Goal: Transaction & Acquisition: Purchase product/service

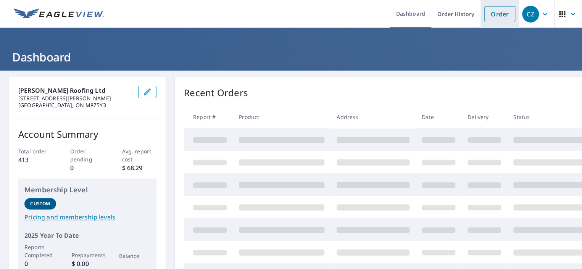
click at [492, 10] on link "Order" at bounding box center [500, 14] width 31 height 16
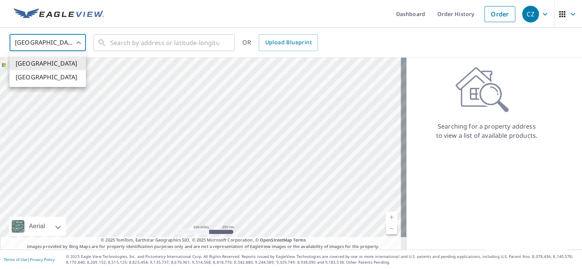
click at [67, 44] on body "CZ CZ Dashboard Order History Order CZ United States US ​ ​ OR Upload Blueprint…" at bounding box center [291, 134] width 582 height 269
click at [58, 76] on li "[GEOGRAPHIC_DATA]" at bounding box center [48, 77] width 76 height 14
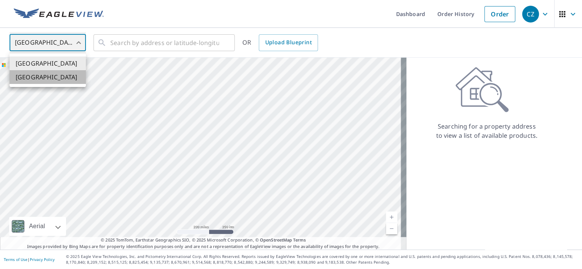
type input "CA"
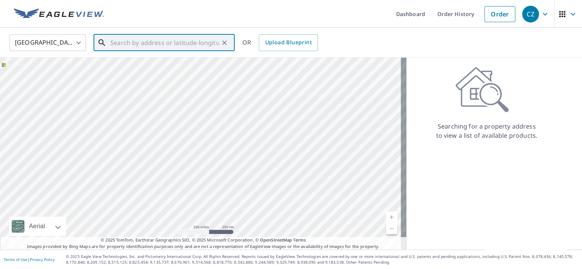
click at [150, 48] on input "text" at bounding box center [164, 42] width 109 height 21
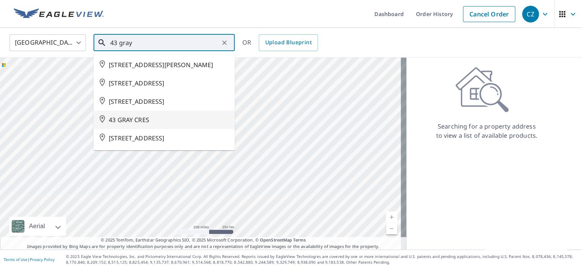
click at [160, 124] on li "43 GRAY CRES" at bounding box center [164, 120] width 141 height 18
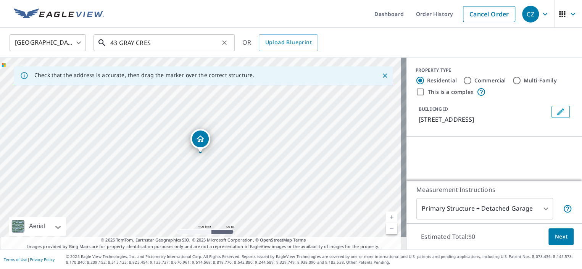
click at [177, 42] on input "43 GRAY CRES" at bounding box center [164, 42] width 109 height 21
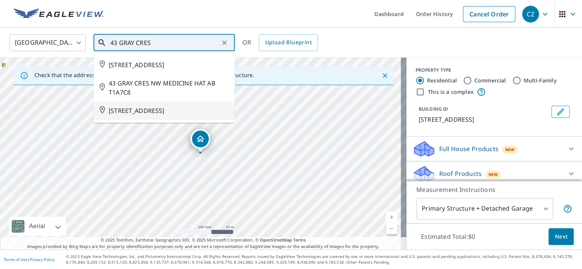
click at [149, 105] on li "[STREET_ADDRESS]" at bounding box center [164, 111] width 141 height 18
type input "[STREET_ADDRESS]"
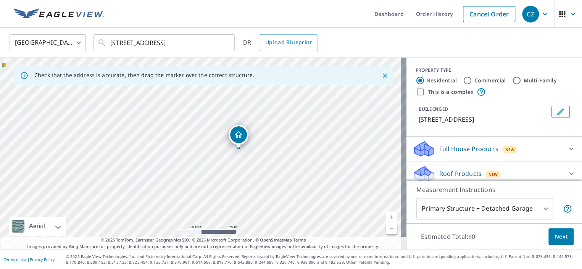
drag, startPoint x: 210, startPoint y: 160, endPoint x: 248, endPoint y: 156, distance: 38.4
click at [248, 156] on div "[STREET_ADDRESS]" at bounding box center [203, 154] width 407 height 192
click at [222, 42] on icon "Clear" at bounding box center [225, 43] width 8 height 8
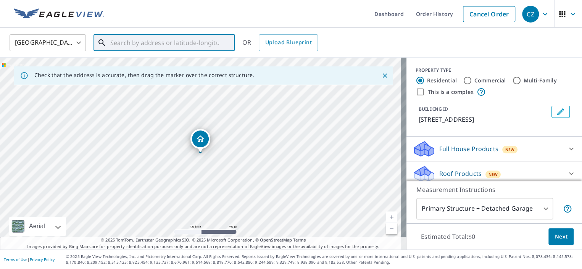
click at [163, 37] on input "text" at bounding box center [164, 42] width 109 height 21
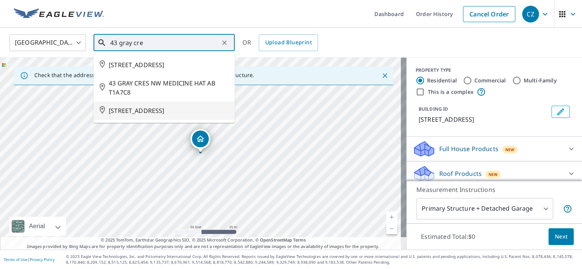
click at [154, 108] on span "[STREET_ADDRESS]" at bounding box center [169, 110] width 120 height 9
type input "[STREET_ADDRESS]"
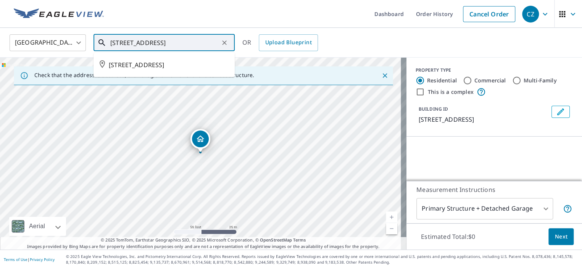
click at [197, 44] on input "[STREET_ADDRESS]" at bounding box center [164, 42] width 109 height 21
click at [194, 40] on input "[STREET_ADDRESS]" at bounding box center [164, 42] width 109 height 21
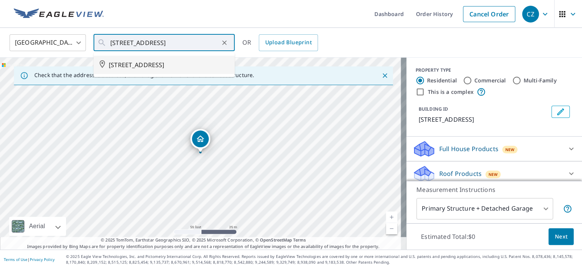
click at [201, 138] on icon "Dropped pin, building 1, Residential property, 43 GRAY CRES RICHMOND HILL ON L4…" at bounding box center [200, 138] width 9 height 9
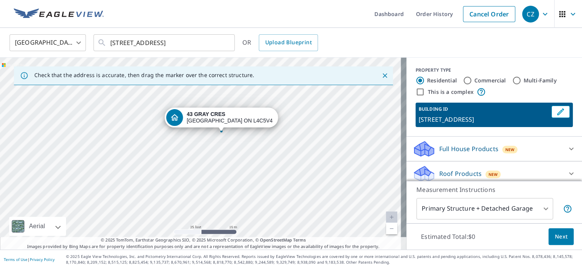
drag, startPoint x: 215, startPoint y: 150, endPoint x: 335, endPoint y: 134, distance: 120.5
click at [335, 134] on div "[STREET_ADDRESS]" at bounding box center [203, 154] width 407 height 192
click at [284, 187] on div "[STREET_ADDRESS]" at bounding box center [203, 154] width 407 height 192
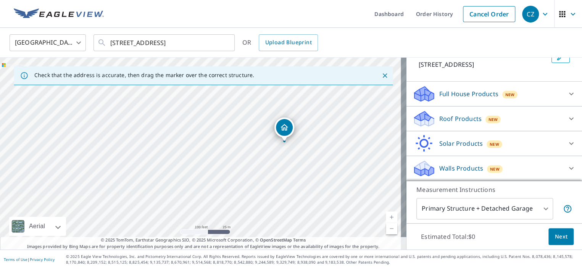
scroll to position [63, 0]
click at [445, 120] on p "Roof Products" at bounding box center [461, 118] width 42 height 9
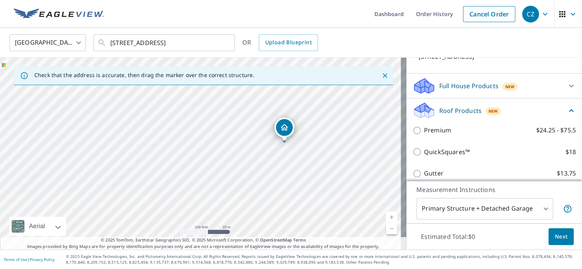
click at [458, 91] on p "Full House Products" at bounding box center [469, 85] width 59 height 9
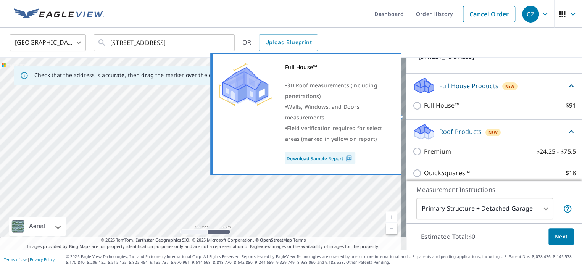
click at [424, 110] on p "Full House™" at bounding box center [442, 106] width 36 height 10
click at [423, 110] on input "Full House™ $91" at bounding box center [418, 105] width 11 height 9
checkbox input "true"
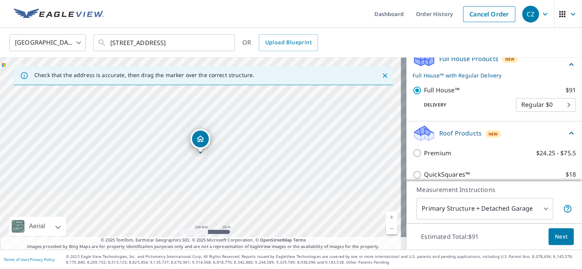
scroll to position [114, 0]
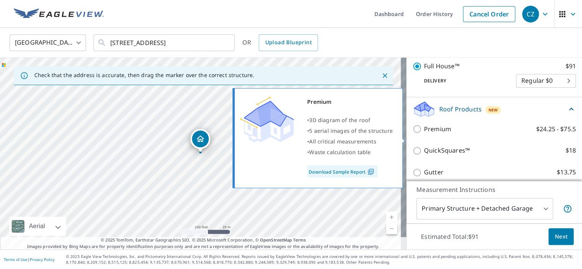
click at [424, 134] on p "Premium" at bounding box center [437, 129] width 27 height 10
click at [421, 134] on input "Premium $24.25 - $75.5" at bounding box center [418, 128] width 11 height 9
checkbox input "true"
checkbox input "false"
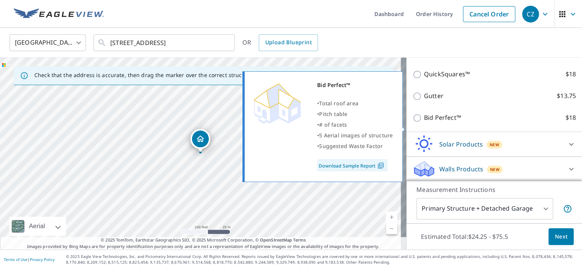
scroll to position [200, 0]
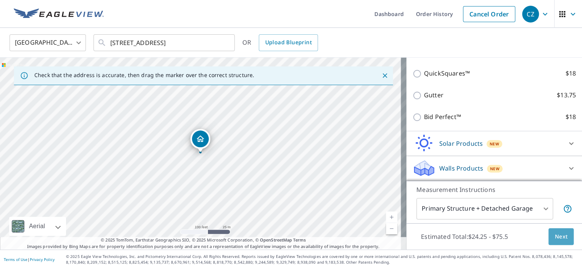
click at [557, 237] on span "Next" at bounding box center [561, 237] width 13 height 10
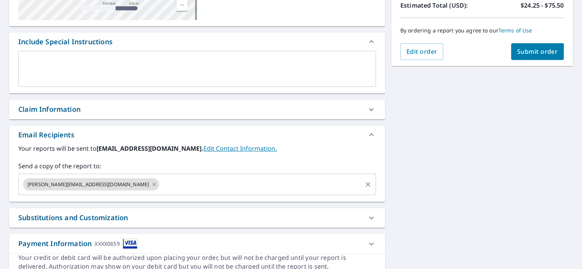
scroll to position [178, 0]
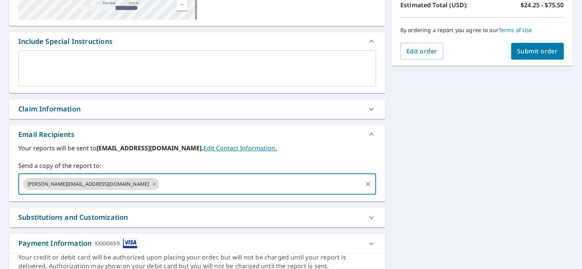
click at [160, 185] on input "text" at bounding box center [260, 184] width 201 height 15
type input "[PERSON_NAME][EMAIL_ADDRESS][DOMAIN_NAME]"
click at [299, 184] on input "text" at bounding box center [330, 184] width 62 height 15
type input "[EMAIL_ADDRESS][DOMAIN_NAME]"
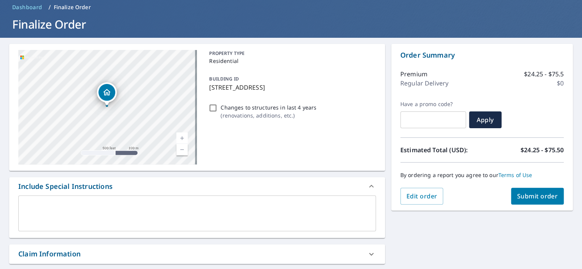
scroll to position [32, 0]
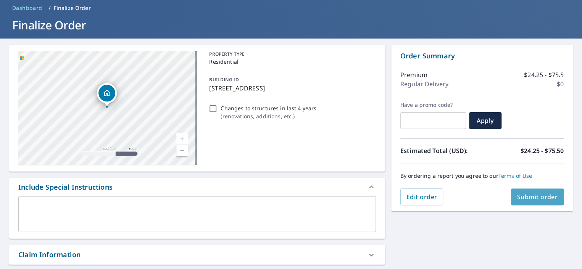
click at [519, 197] on span "Submit order" at bounding box center [537, 197] width 41 height 8
